Goal: Task Accomplishment & Management: Manage account settings

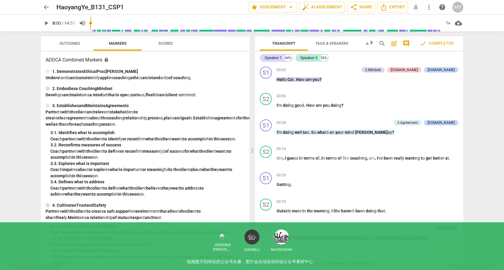
click at [46, 5] on span "arrow_back" at bounding box center [46, 7] width 7 height 7
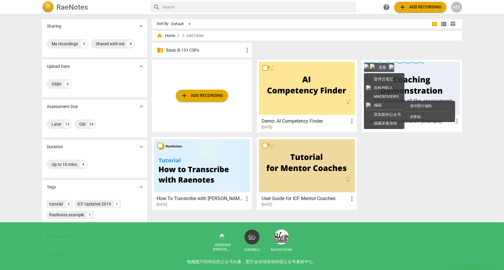
click at [213, 95] on span "add Add recording" at bounding box center [202, 95] width 43 height 7
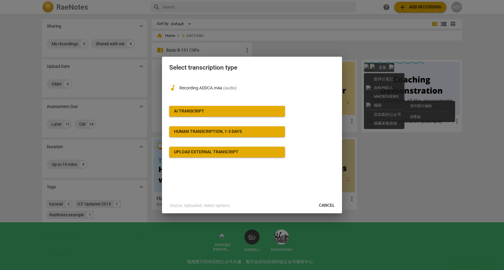
click at [246, 109] on span "AI Transcript" at bounding box center [227, 111] width 106 height 6
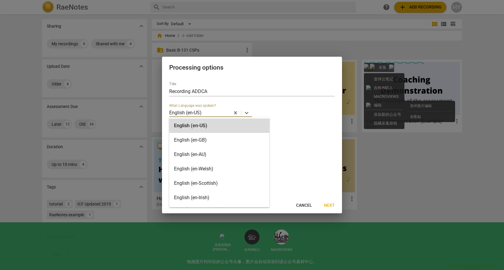
click at [215, 111] on div at bounding box center [215, 112] width 27 height 7
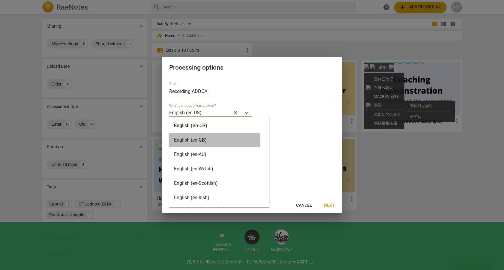
click at [214, 142] on div "English (en-GB)" at bounding box center [219, 140] width 100 height 14
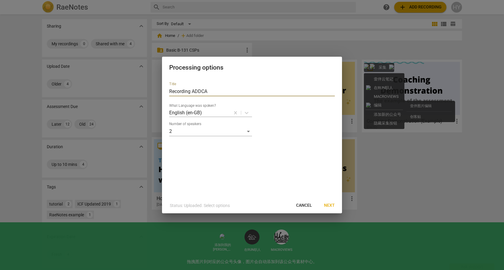
drag, startPoint x: 209, startPoint y: 91, endPoint x: 192, endPoint y: 92, distance: 17.1
click at [192, 92] on input "Recording ADDCA" at bounding box center [252, 92] width 166 height 10
type input "CSP2-Haoyang"
click at [324, 203] on button "Next" at bounding box center [329, 205] width 20 height 11
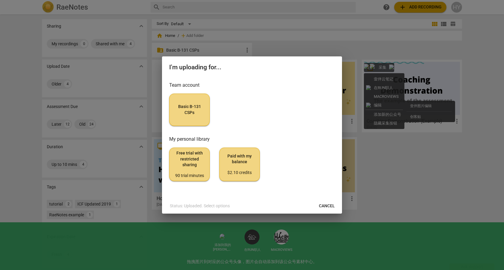
click at [190, 116] on button "Basic B-131 CSPs" at bounding box center [189, 110] width 41 height 32
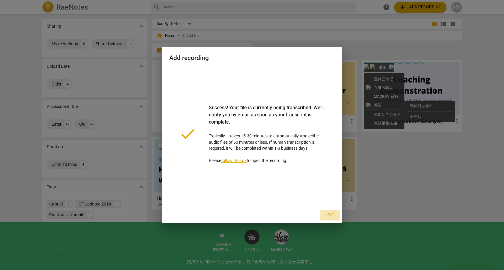
click at [330, 214] on span "Ok" at bounding box center [330, 215] width 10 height 6
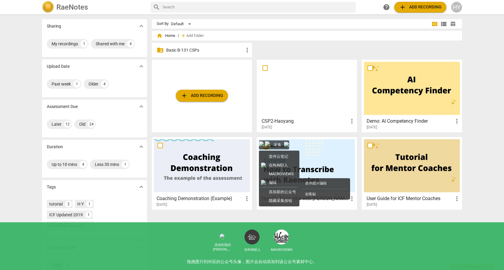
click at [183, 48] on p "Basic B-131 CSPs" at bounding box center [204, 50] width 77 height 6
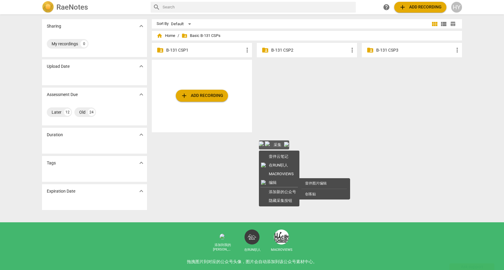
click at [285, 49] on p "B-131 CSP2" at bounding box center [309, 50] width 77 height 6
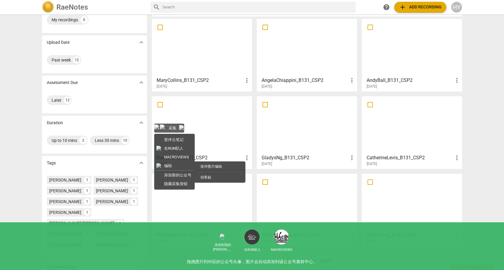
scroll to position [43, 0]
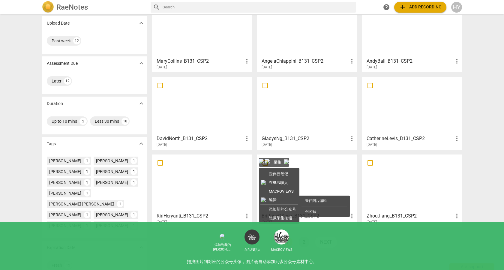
click at [303, 242] on link "2" at bounding box center [304, 242] width 11 height 11
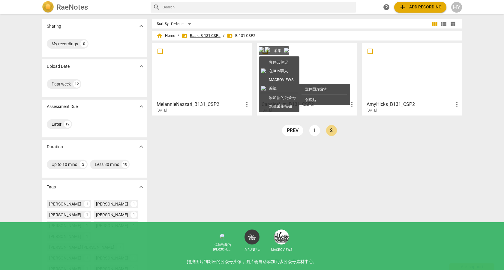
click at [191, 33] on span "folder_shared Basic B-131 CSPs" at bounding box center [201, 36] width 39 height 6
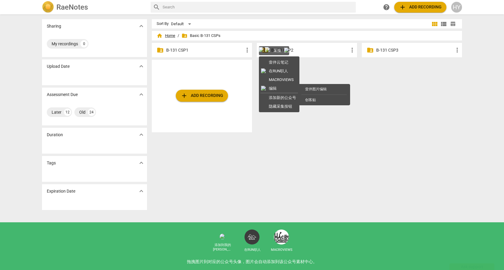
click at [168, 36] on span "home Home" at bounding box center [166, 36] width 19 height 6
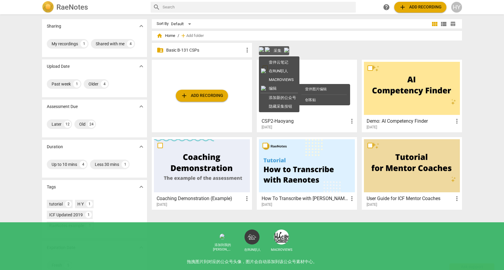
click at [263, 68] on input "checkbox" at bounding box center [265, 68] width 13 height 7
checkbox input "false"
click at [352, 120] on span "more_vert" at bounding box center [352, 121] width 7 height 7
click at [352, 120] on li "Move" at bounding box center [358, 121] width 23 height 14
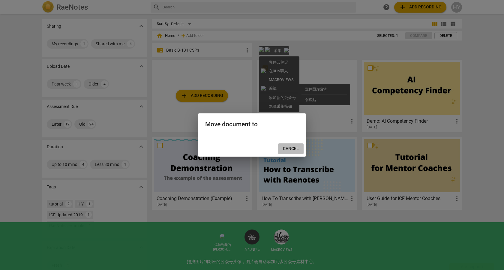
click at [287, 150] on span "Cancel" at bounding box center [291, 149] width 16 height 6
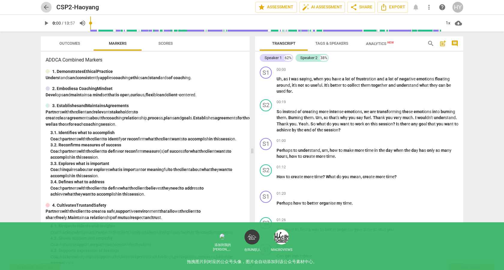
click at [46, 6] on span "arrow_back" at bounding box center [46, 7] width 7 height 7
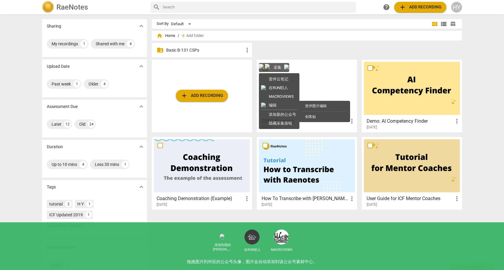
click at [284, 51] on div "folder_shared Basic B-131 CSPs more_vert" at bounding box center [309, 51] width 315 height 17
drag, startPoint x: 264, startPoint y: 69, endPoint x: 284, endPoint y: 44, distance: 31.8
click at [283, 10] on body "RaeNotes search help add Add recording HY Sharing expand_more My recordings 1 S…" at bounding box center [252, 5] width 504 height 10
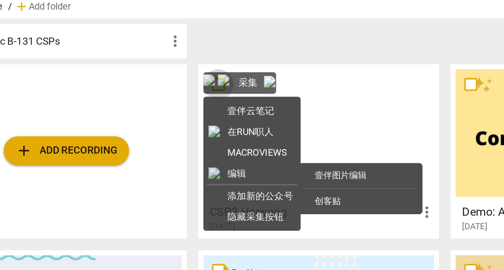
click at [266, 70] on input "checkbox" at bounding box center [265, 68] width 13 height 7
click at [352, 123] on span "more_vert" at bounding box center [352, 121] width 7 height 7
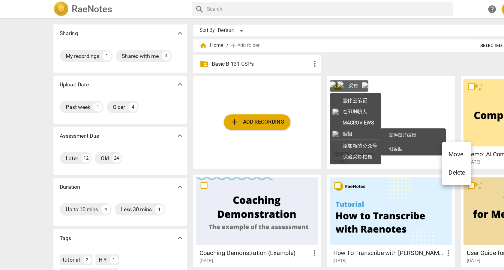
click at [354, 123] on li "Move" at bounding box center [358, 121] width 23 height 14
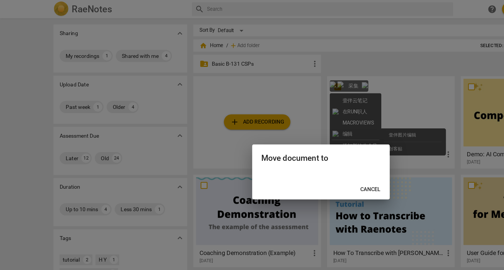
click at [285, 149] on span "Cancel" at bounding box center [291, 149] width 16 height 6
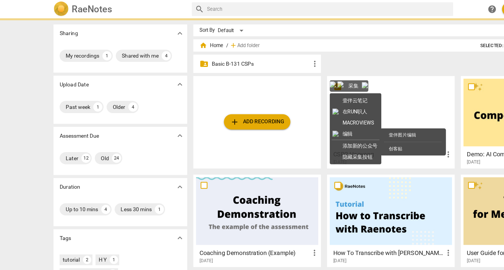
click at [202, 48] on p "Basic B-131 CSPs" at bounding box center [204, 50] width 77 height 6
checkbox input "true"
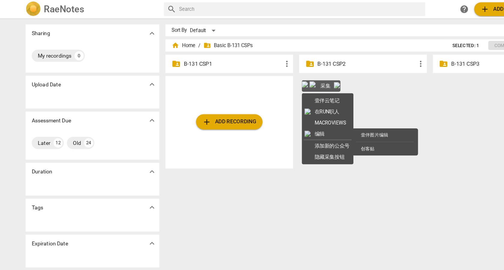
click at [299, 49] on p "B-131 CSP2" at bounding box center [309, 50] width 77 height 6
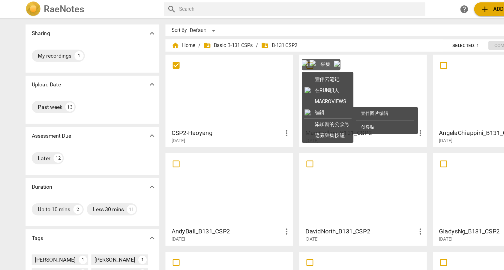
click at [246, 104] on span "more_vert" at bounding box center [246, 104] width 7 height 7
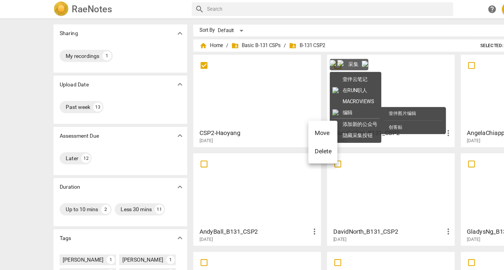
click at [187, 106] on div at bounding box center [252, 135] width 504 height 270
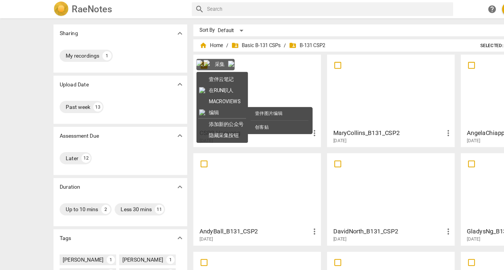
click at [176, 104] on h3 "CSP2-Haoyang" at bounding box center [200, 104] width 87 height 7
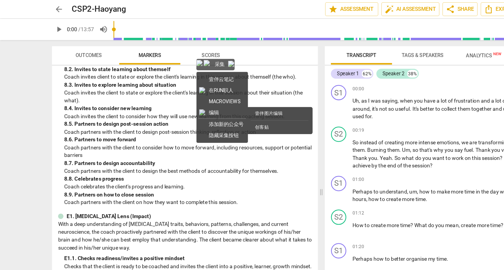
scroll to position [729, 0]
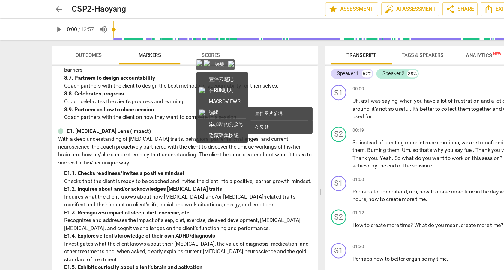
click at [75, 11] on div "arrow_back CSP2-Haoyang edit star Assessment auto_fix_high AI Assessment share …" at bounding box center [252, 7] width 423 height 11
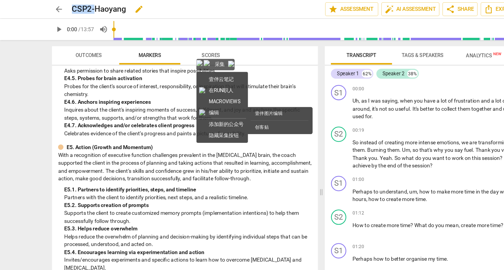
drag, startPoint x: 74, startPoint y: 8, endPoint x: 57, endPoint y: 5, distance: 17.0
click at [57, 5] on h2 "CSP2-Haoyang" at bounding box center [77, 8] width 43 height 8
copy h2 "CSP2-"
click at [107, 7] on span "edit" at bounding box center [109, 7] width 7 height 7
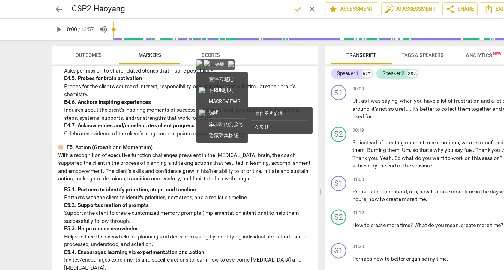
drag, startPoint x: 71, startPoint y: 7, endPoint x: 57, endPoint y: 7, distance: 14.1
click at [57, 7] on input "CSP2-Haoyang" at bounding box center [142, 7] width 173 height 11
click at [111, 9] on input "CSP2-Haoyang" at bounding box center [142, 7] width 173 height 11
drag, startPoint x: 71, startPoint y: 6, endPoint x: 51, endPoint y: 6, distance: 20.1
click at [51, 6] on div "arrow_back CSP2-Haoyang-CSP2 done clear star Assessment auto_fix_high AI Assess…" at bounding box center [252, 7] width 423 height 11
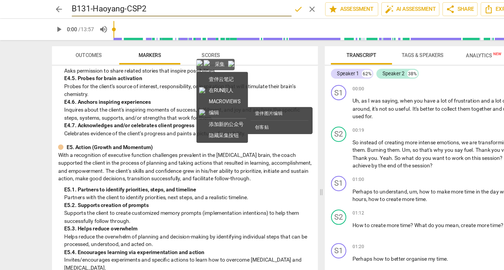
type input "B131-Haoyang-CSP2"
click at [231, 8] on span "done" at bounding box center [234, 7] width 7 height 7
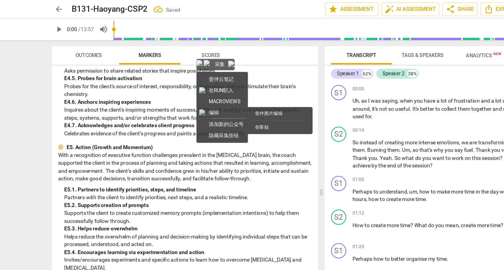
click at [45, 7] on span "arrow_back" at bounding box center [46, 7] width 7 height 7
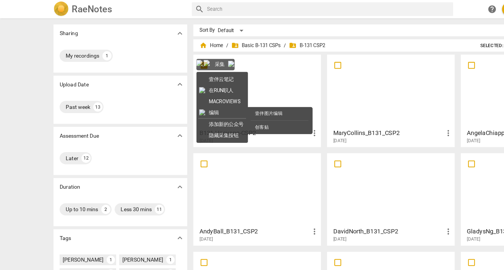
click at [215, 106] on h3 "B131-Haoyang-CSP2" at bounding box center [200, 104] width 87 height 7
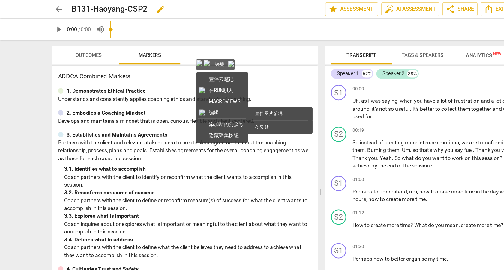
click at [73, 7] on h2 "B131-Haoyang-CSP2" at bounding box center [85, 8] width 59 height 8
click at [0, 0] on span "edit" at bounding box center [0, 0] width 0 height 0
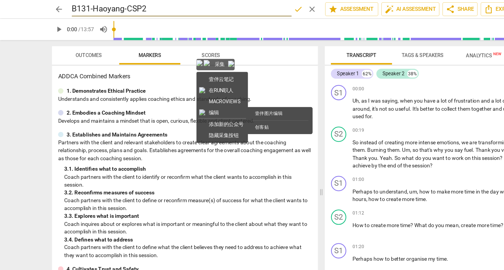
click at [72, 7] on input "B131-Haoyang-CSP2" at bounding box center [142, 7] width 173 height 11
click at [81, 7] on input "Haoyang-CSP2" at bounding box center [142, 7] width 173 height 11
click at [81, 7] on input "HaoyangB131-CSP2" at bounding box center [142, 7] width 173 height 11
type input "Haoyang-B131-CSP2"
click at [233, 8] on span "done" at bounding box center [234, 7] width 7 height 7
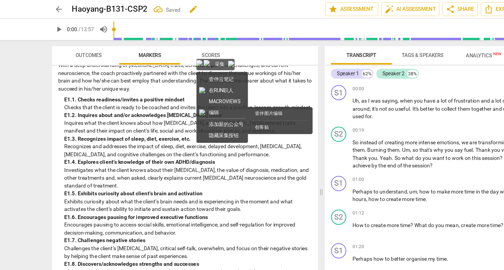
scroll to position [787, 0]
